Goal: Task Accomplishment & Management: Use online tool/utility

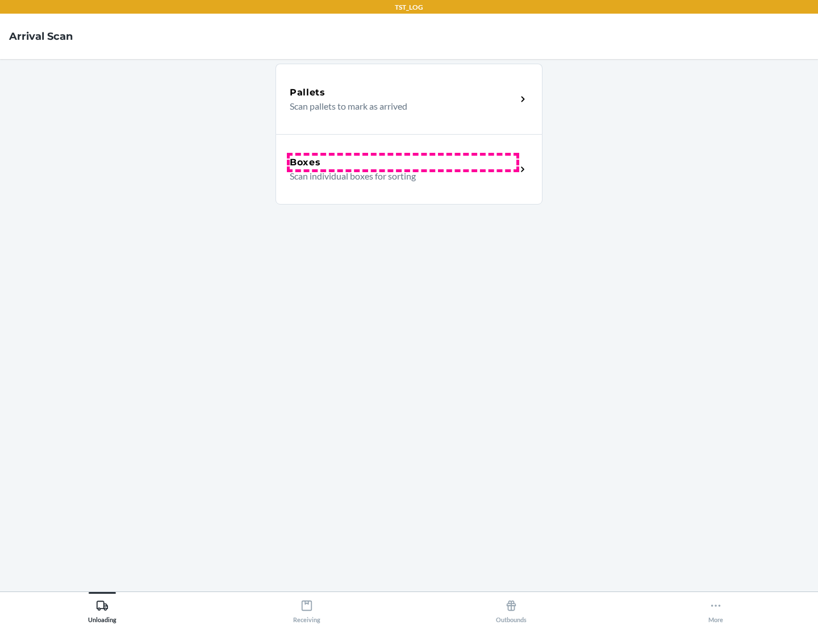
click at [403, 163] on div "Boxes" at bounding box center [403, 163] width 227 height 14
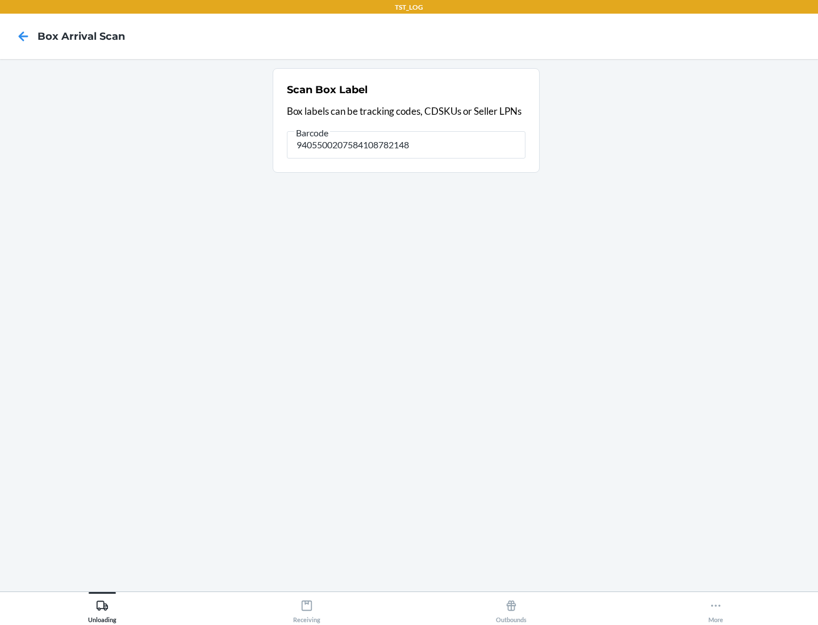
type input "9405500207584108782148"
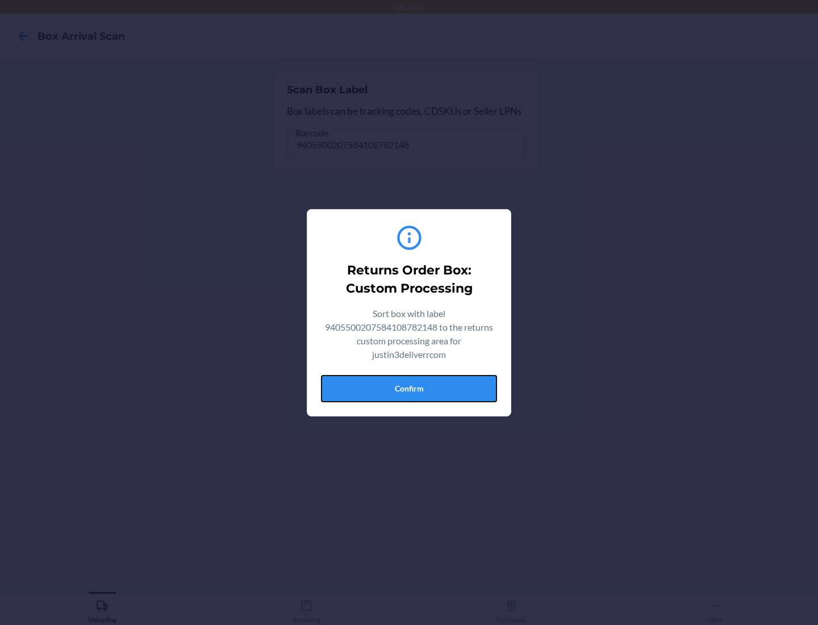
click at [409, 388] on button "Confirm" at bounding box center [409, 388] width 176 height 27
